Goal: Use online tool/utility: Utilize a website feature to perform a specific function

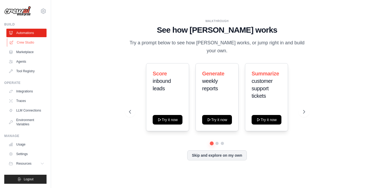
click at [28, 41] on link "Crew Studio" at bounding box center [27, 42] width 40 height 9
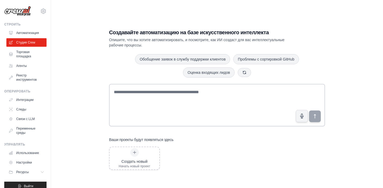
scroll to position [11, 0]
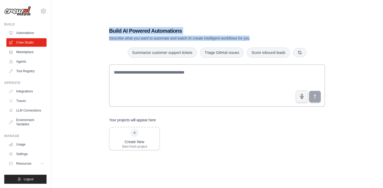
drag, startPoint x: 109, startPoint y: 29, endPoint x: 270, endPoint y: 37, distance: 160.9
click at [270, 37] on div "Build AI Powered Automations Describe what you want to automate and watch AI cr…" at bounding box center [198, 34] width 179 height 14
copy div "Build AI Powered Automations Describe what you want to automate and watch AI cr…"
click at [23, 54] on link "Marketplace" at bounding box center [27, 52] width 40 height 9
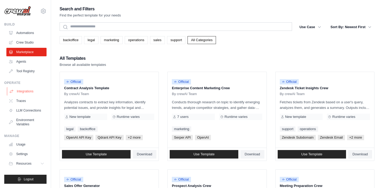
click at [23, 91] on link "Integrations" at bounding box center [27, 91] width 40 height 9
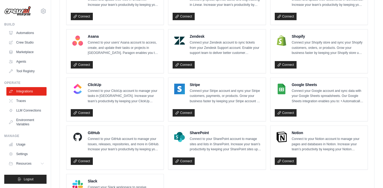
scroll to position [374, 0]
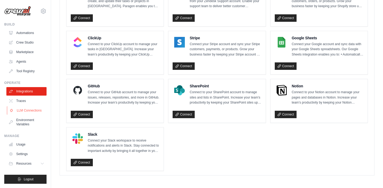
click at [23, 111] on link "LLM Connections" at bounding box center [27, 110] width 40 height 9
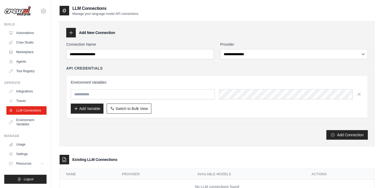
scroll to position [5, 0]
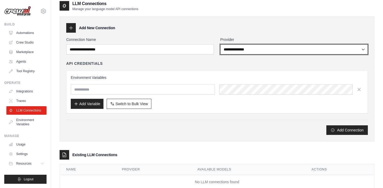
click at [257, 54] on select "**********" at bounding box center [294, 49] width 148 height 10
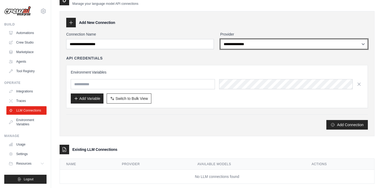
scroll to position [20, 0]
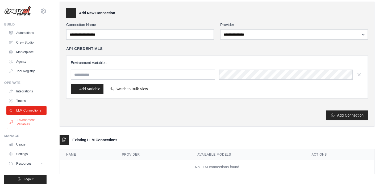
click at [28, 125] on link "Environment Variables" at bounding box center [27, 122] width 40 height 13
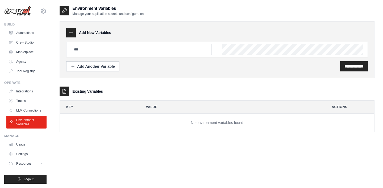
scroll to position [5, 0]
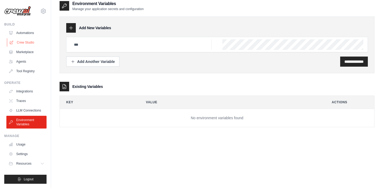
click at [28, 43] on link "Crew Studio" at bounding box center [27, 42] width 40 height 9
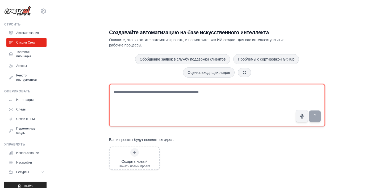
click at [190, 97] on textarea at bounding box center [217, 105] width 216 height 43
paste textarea "**********"
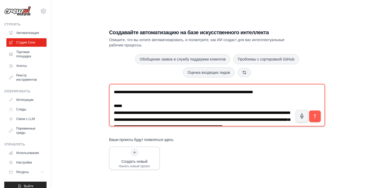
scroll to position [377, 0]
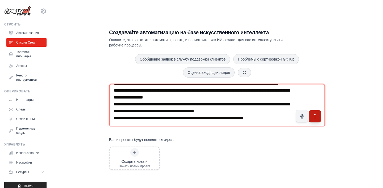
type textarea "**********"
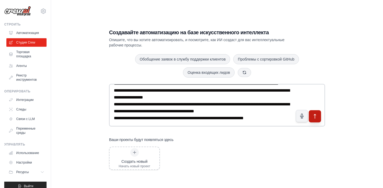
click at [317, 115] on icon "submit" at bounding box center [315, 117] width 6 height 6
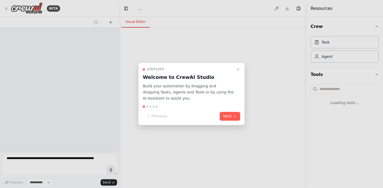
select select "****"
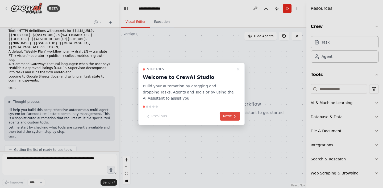
scroll to position [283, 0]
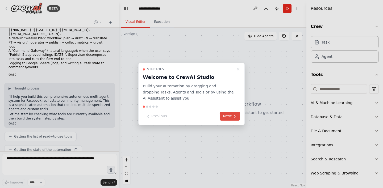
click at [235, 116] on icon at bounding box center [235, 116] width 4 height 4
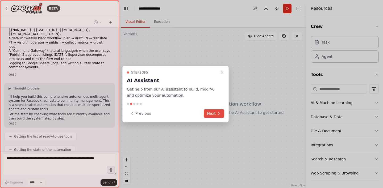
click at [217, 115] on icon at bounding box center [219, 113] width 4 height 4
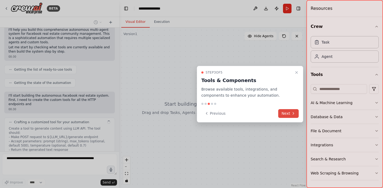
click at [286, 112] on button "Next" at bounding box center [288, 113] width 20 height 9
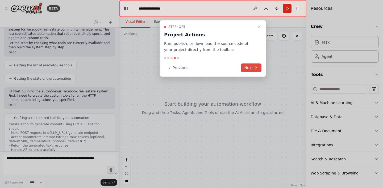
click at [250, 68] on button "Next" at bounding box center [251, 68] width 20 height 9
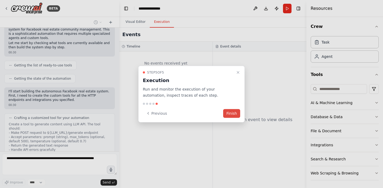
click at [228, 112] on button "Finish" at bounding box center [231, 113] width 17 height 9
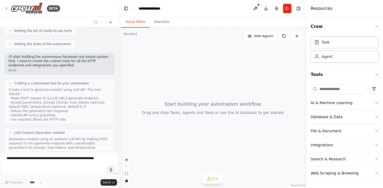
scroll to position [439, 0]
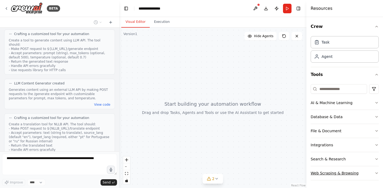
click at [376, 174] on icon "button" at bounding box center [376, 173] width 4 height 4
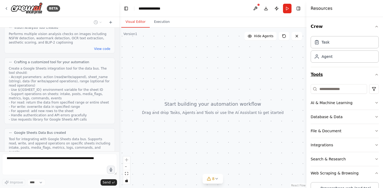
scroll to position [759, 0]
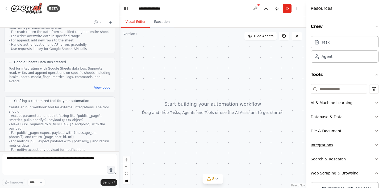
click at [348, 145] on button "Integrations" at bounding box center [345, 145] width 68 height 14
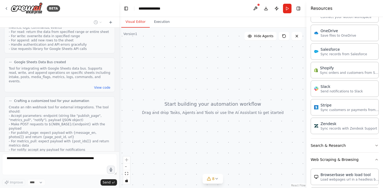
scroll to position [412, 0]
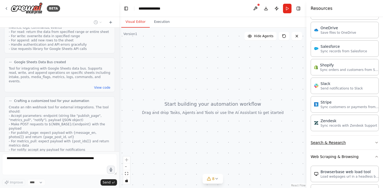
click at [377, 141] on icon "button" at bounding box center [376, 143] width 4 height 4
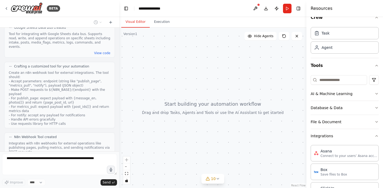
scroll to position [9, 0]
click at [365, 94] on button "AI & Machine Learning" at bounding box center [345, 94] width 68 height 14
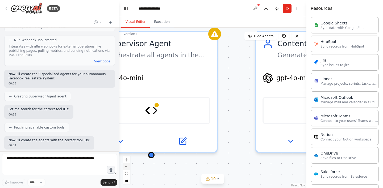
scroll to position [904, 0]
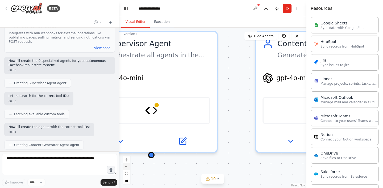
click at [127, 168] on button "zoom out" at bounding box center [126, 167] width 7 height 7
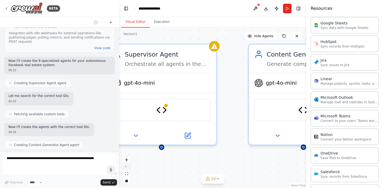
click at [127, 168] on button "zoom out" at bounding box center [126, 167] width 7 height 7
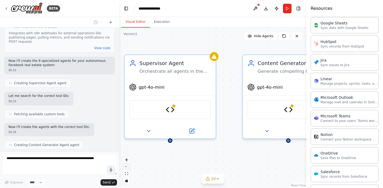
click at [127, 168] on button "zoom out" at bounding box center [126, 167] width 7 height 7
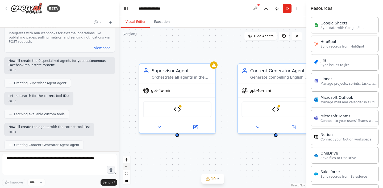
click at [127, 168] on button "zoom out" at bounding box center [126, 167] width 7 height 7
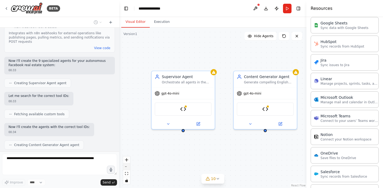
click at [127, 168] on button "zoom out" at bounding box center [126, 167] width 7 height 7
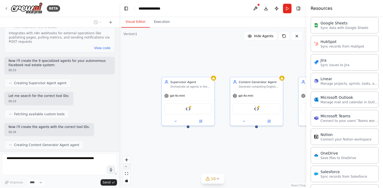
click at [127, 168] on button "zoom out" at bounding box center [126, 167] width 7 height 7
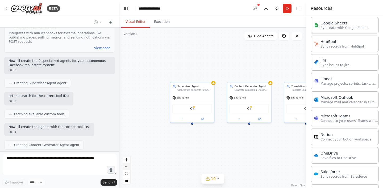
click at [127, 168] on button "zoom out" at bounding box center [126, 167] width 7 height 7
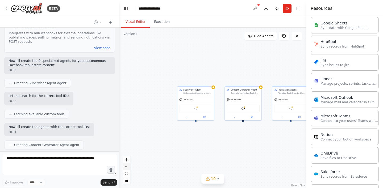
click at [127, 168] on button "zoom out" at bounding box center [126, 167] width 7 height 7
click at [127, 168] on div "React Flow controls" at bounding box center [126, 171] width 7 height 28
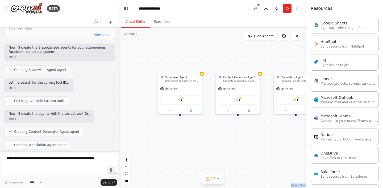
scroll to position [930, 0]
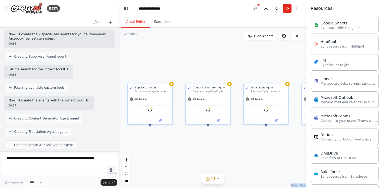
drag, startPoint x: 245, startPoint y: 132, endPoint x: 214, endPoint y: 143, distance: 32.0
click at [214, 143] on div "Supervisor Agent Orchestrate all agents in the autonomous Facebook real estate …" at bounding box center [212, 108] width 187 height 161
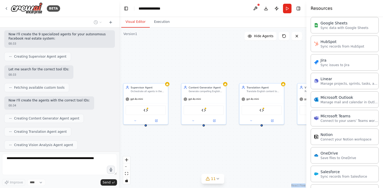
drag, startPoint x: 276, startPoint y: 145, endPoint x: 225, endPoint y: 136, distance: 51.5
click at [225, 136] on div "Supervisor Agent Orchestrate all agents in the autonomous Facebook real estate …" at bounding box center [212, 108] width 187 height 161
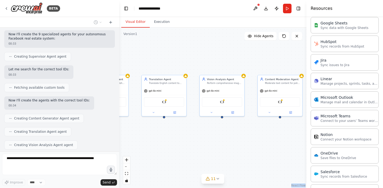
drag, startPoint x: 273, startPoint y: 136, endPoint x: 221, endPoint y: 136, distance: 51.3
click at [221, 136] on div "Supervisor Agent Orchestrate all agents in the autonomous Facebook real estate …" at bounding box center [212, 108] width 187 height 161
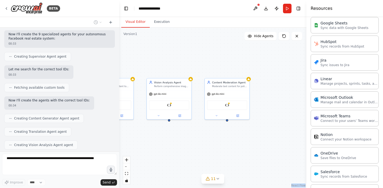
drag, startPoint x: 266, startPoint y: 135, endPoint x: 208, endPoint y: 139, distance: 57.6
click at [208, 139] on div "Supervisor Agent Orchestrate all agents in the autonomous Facebook real estate …" at bounding box center [212, 108] width 187 height 161
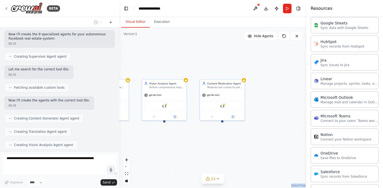
scroll to position [944, 0]
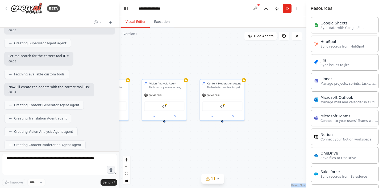
drag, startPoint x: 208, startPoint y: 139, endPoint x: 290, endPoint y: 145, distance: 81.6
click at [289, 145] on div "Supervisor Agent Orchestrate all agents in the autonomous Facebook real estate …" at bounding box center [212, 108] width 187 height 161
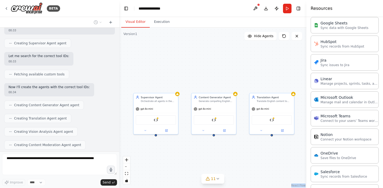
drag, startPoint x: 207, startPoint y: 142, endPoint x: 299, endPoint y: 150, distance: 92.9
click at [299, 150] on div "Supervisor Agent Orchestrate all agents in the autonomous Facebook real estate …" at bounding box center [212, 108] width 187 height 161
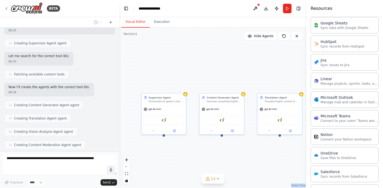
scroll to position [957, 0]
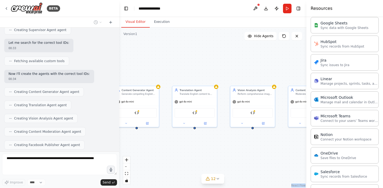
drag, startPoint x: 260, startPoint y: 164, endPoint x: 176, endPoint y: 157, distance: 84.9
click at [176, 157] on div "Supervisor Agent Orchestrate all agents in the autonomous Facebook real estate …" at bounding box center [212, 108] width 187 height 161
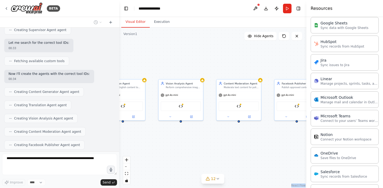
scroll to position [970, 0]
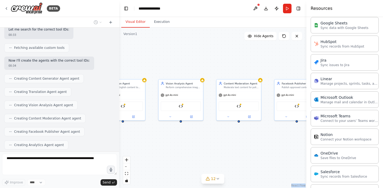
drag, startPoint x: 283, startPoint y: 156, endPoint x: 211, endPoint y: 149, distance: 72.1
click at [211, 149] on div "Supervisor Agent Orchestrate all agents in the autonomous Facebook real estate …" at bounding box center [212, 108] width 187 height 161
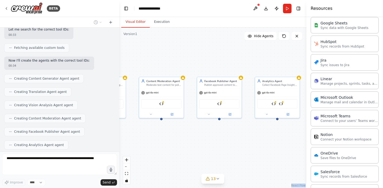
drag, startPoint x: 273, startPoint y: 152, endPoint x: 196, endPoint y: 149, distance: 77.4
click at [196, 149] on div "Supervisor Agent Orchestrate all agents in the autonomous Facebook real estate …" at bounding box center [212, 108] width 187 height 161
drag, startPoint x: 275, startPoint y: 150, endPoint x: 216, endPoint y: 150, distance: 58.8
click at [216, 150] on div "Supervisor Agent Orchestrate all agents in the autonomous Facebook real estate …" at bounding box center [212, 108] width 187 height 161
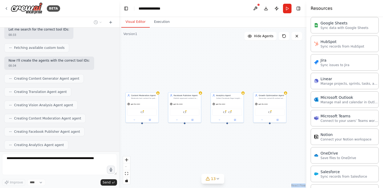
scroll to position [983, 0]
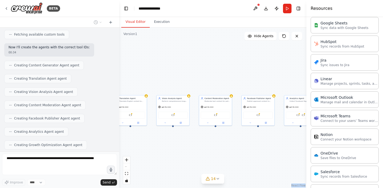
drag, startPoint x: 214, startPoint y: 143, endPoint x: 200, endPoint y: 137, distance: 15.5
click at [200, 137] on div "Supervisor Agent Orchestrate all agents in the autonomous Facebook real estate …" at bounding box center [212, 108] width 187 height 161
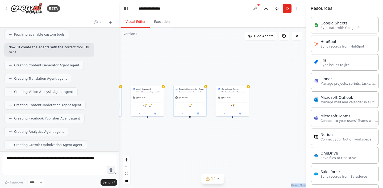
drag, startPoint x: 266, startPoint y: 134, endPoint x: 327, endPoint y: 146, distance: 61.4
click at [327, 146] on div "BETA You are building an autonomous multi-agent system for a Facebook real-esta…" at bounding box center [191, 94] width 383 height 188
drag, startPoint x: 216, startPoint y: 147, endPoint x: 299, endPoint y: 137, distance: 83.9
click at [299, 137] on div "Supervisor Agent Orchestrate all agents in the autonomous Facebook real estate …" at bounding box center [212, 108] width 187 height 161
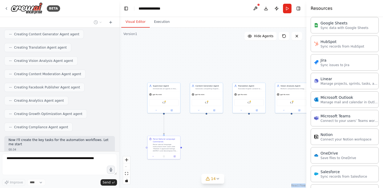
scroll to position [1019, 0]
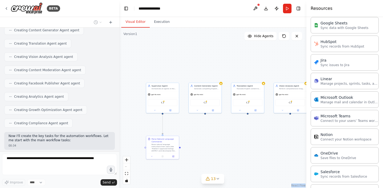
drag, startPoint x: 176, startPoint y: 140, endPoint x: 237, endPoint y: 136, distance: 61.3
click at [237, 136] on div ".deletable-edge-delete-btn { width: 20px; height: 20px; border: 0px solid #ffff…" at bounding box center [212, 108] width 187 height 161
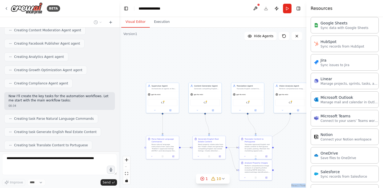
scroll to position [1072, 0]
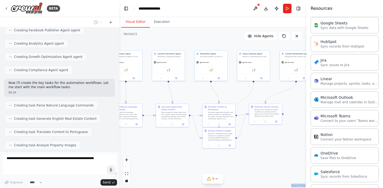
drag, startPoint x: 293, startPoint y: 160, endPoint x: 256, endPoint y: 128, distance: 48.8
click at [256, 128] on div ".deletable-edge-delete-btn { width: 20px; height: 20px; border: 0px solid #ffff…" at bounding box center [212, 108] width 187 height 161
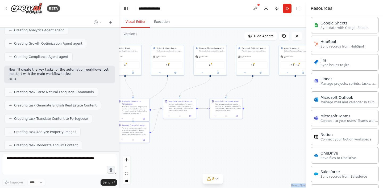
scroll to position [1098, 0]
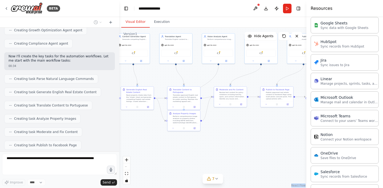
drag, startPoint x: 280, startPoint y: 153, endPoint x: 244, endPoint y: 136, distance: 39.1
click at [245, 136] on div ".deletable-edge-delete-btn { width: 20px; height: 20px; border: 0px solid #ffff…" at bounding box center [212, 108] width 187 height 161
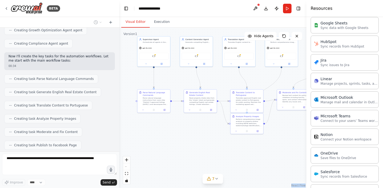
drag, startPoint x: 165, startPoint y: 141, endPoint x: 228, endPoint y: 143, distance: 63.1
click at [228, 143] on div ".deletable-edge-delete-btn { width: 20px; height: 20px; border: 0px solid #ffff…" at bounding box center [212, 108] width 187 height 161
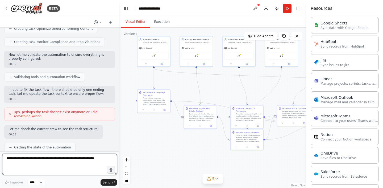
scroll to position [1241, 0]
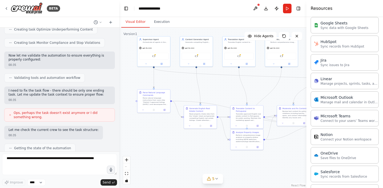
click at [99, 126] on div "Let me check the current crew to see the task structure: 00:35" at bounding box center [59, 133] width 111 height 14
click at [102, 144] on div "Getting the state of the automation" at bounding box center [59, 148] width 111 height 9
click at [101, 24] on icon at bounding box center [100, 22] width 3 height 3
click at [99, 22] on div at bounding box center [59, 94] width 119 height 188
click at [111, 24] on icon at bounding box center [111, 22] width 4 height 4
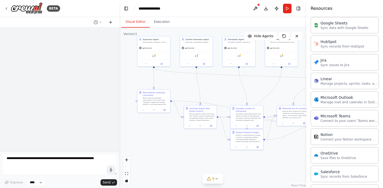
scroll to position [0, 0]
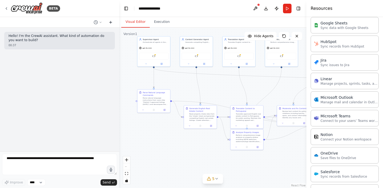
click at [109, 22] on icon at bounding box center [111, 22] width 4 height 4
click at [98, 20] on button at bounding box center [97, 22] width 13 height 6
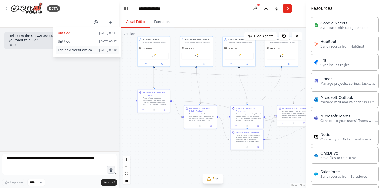
click at [89, 52] on span at bounding box center [77, 50] width 39 height 4
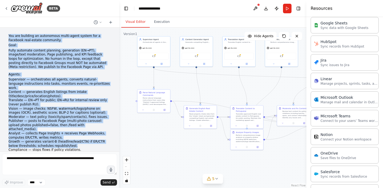
drag, startPoint x: 8, startPoint y: 33, endPoint x: 69, endPoint y: 139, distance: 122.6
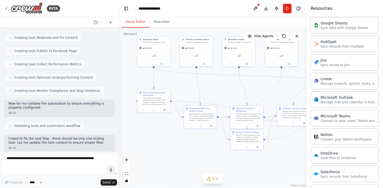
scroll to position [1278, 0]
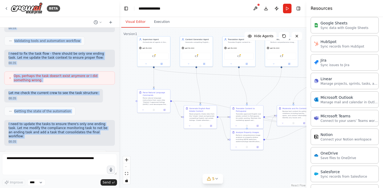
click at [68, 148] on div "You are building an autonomous multi-agent system for a Facebook real-estate co…" at bounding box center [59, 90] width 119 height 124
copy div "You are building an autonomous multi-agent system for a Facebook real-estate co…"
click at [267, 9] on button "Download" at bounding box center [266, 9] width 9 height 10
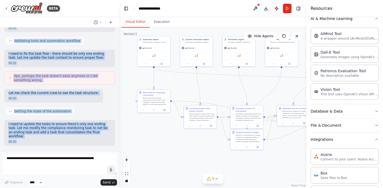
scroll to position [80, 0]
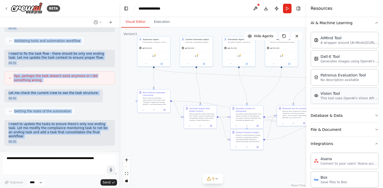
click at [331, 96] on p "This tool uses OpenAI's Vision API to describe the contents of an image." at bounding box center [349, 98] width 59 height 4
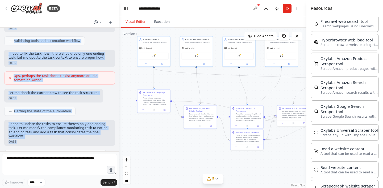
scroll to position [1044, 0]
